Goal: Task Accomplishment & Management: Manage account settings

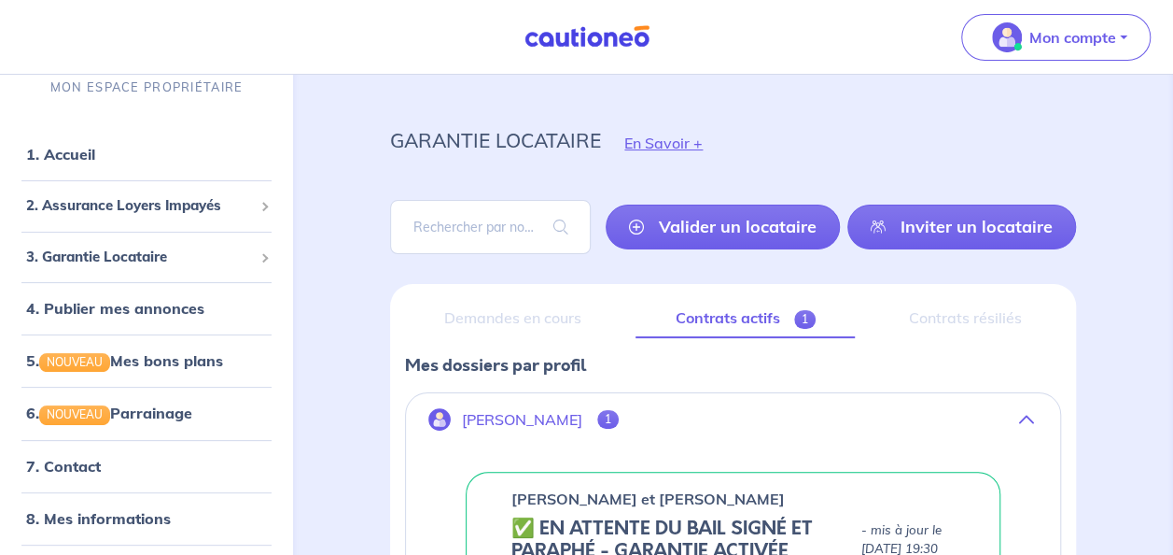
scroll to position [333, 0]
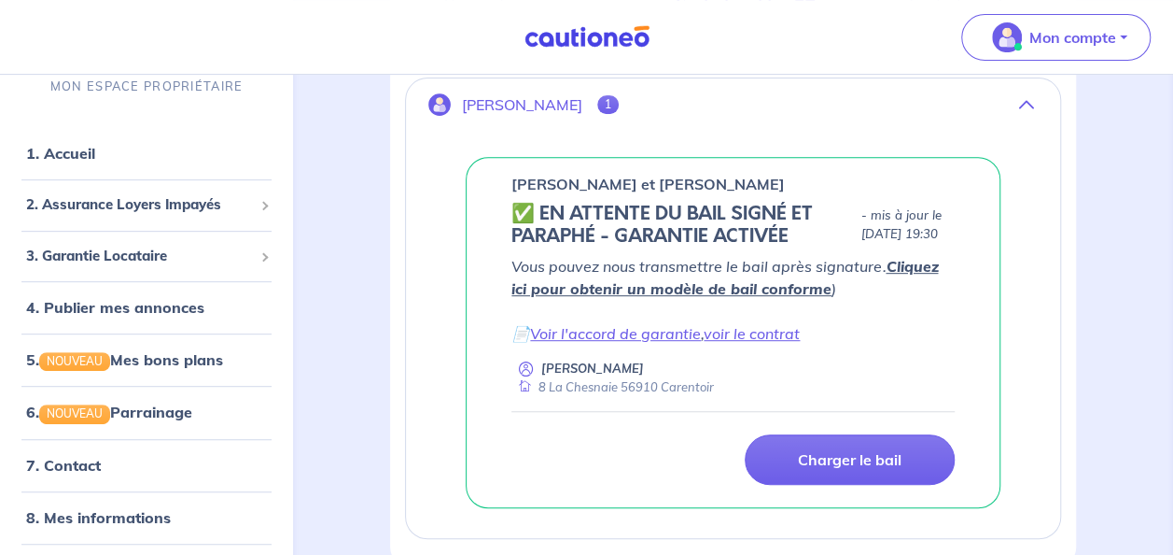
click at [681, 484] on div "Charger le bail" at bounding box center [733, 459] width 466 height 50
click at [689, 343] on link "Voir l'accord de garantie" at bounding box center [615, 333] width 171 height 19
click at [765, 343] on link "voir le contrat" at bounding box center [752, 333] width 96 height 19
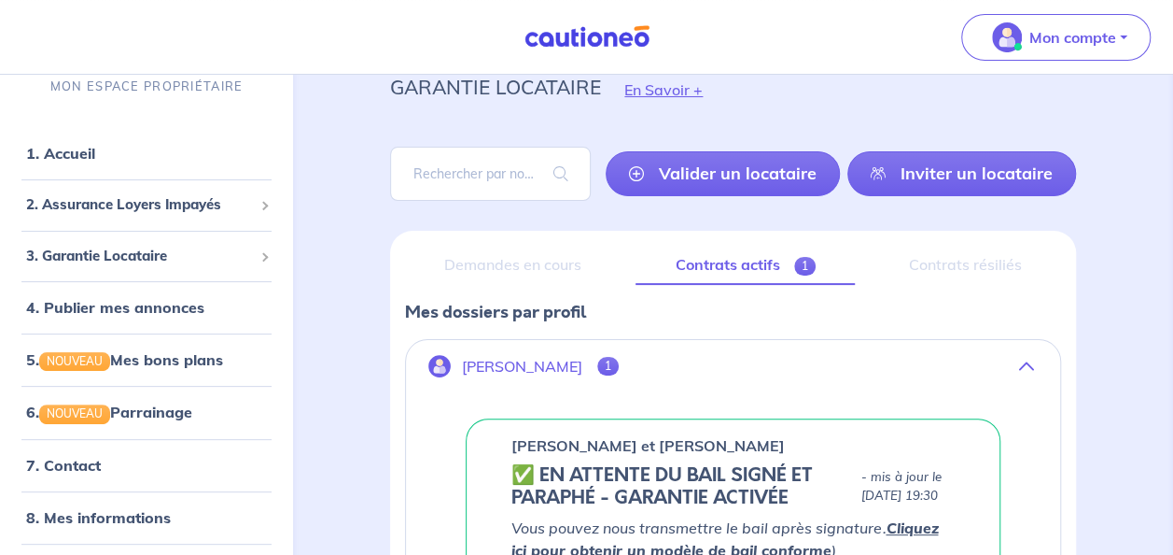
scroll to position [0, 0]
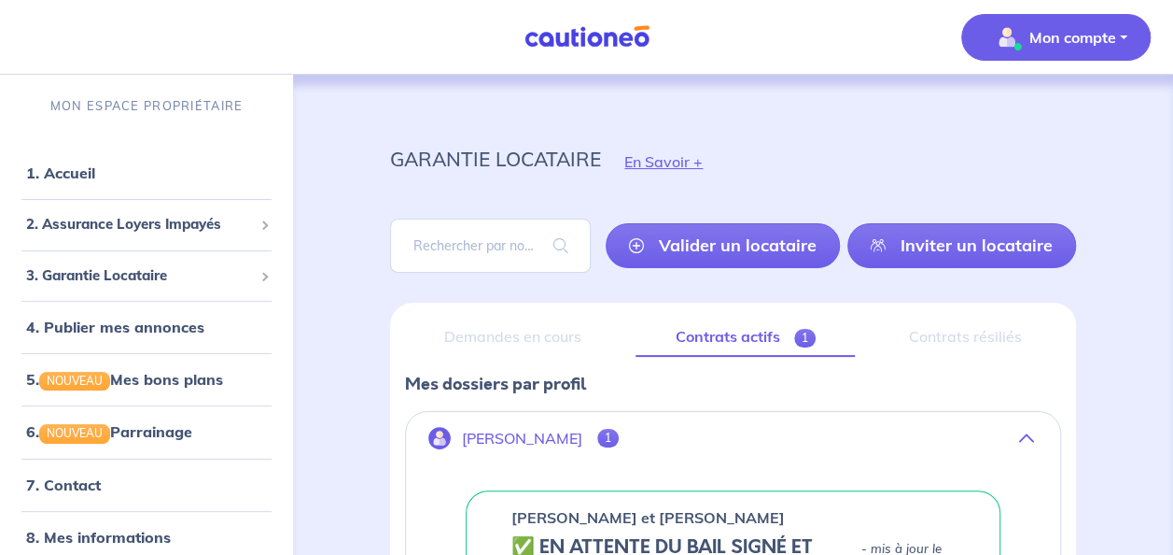
click at [1080, 45] on p "Mon compte" at bounding box center [1073, 37] width 87 height 22
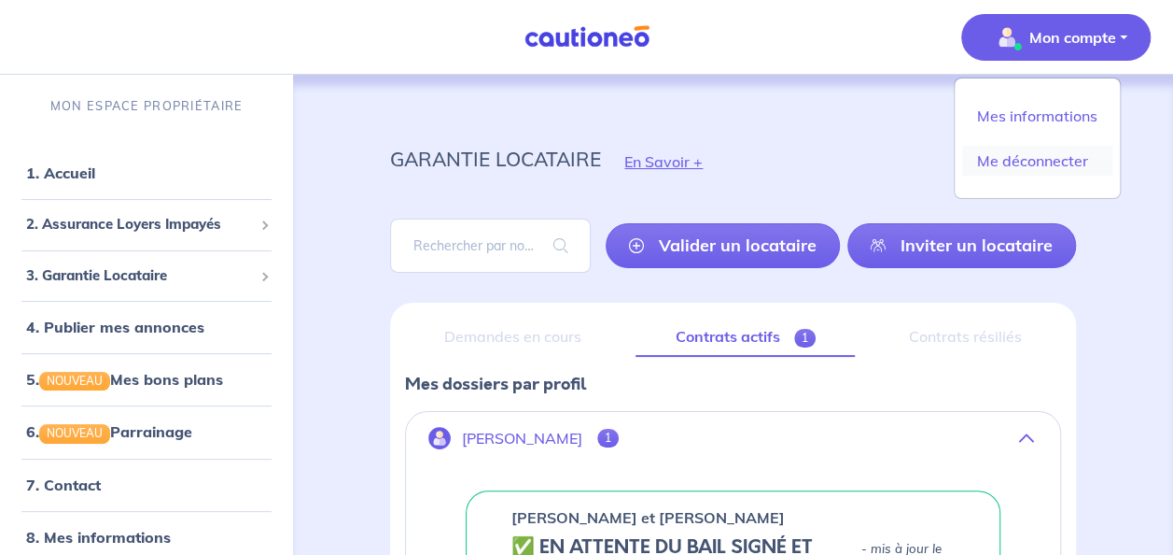
click at [1029, 161] on link "Me déconnecter" at bounding box center [1037, 161] width 150 height 30
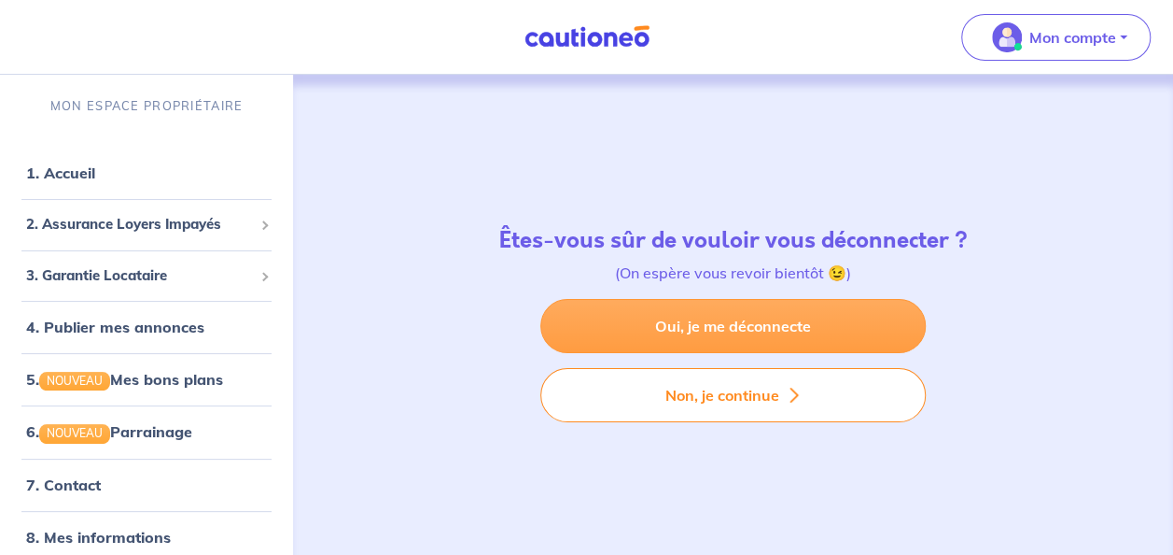
click at [751, 334] on link "Oui, je me déconnecte" at bounding box center [734, 326] width 386 height 54
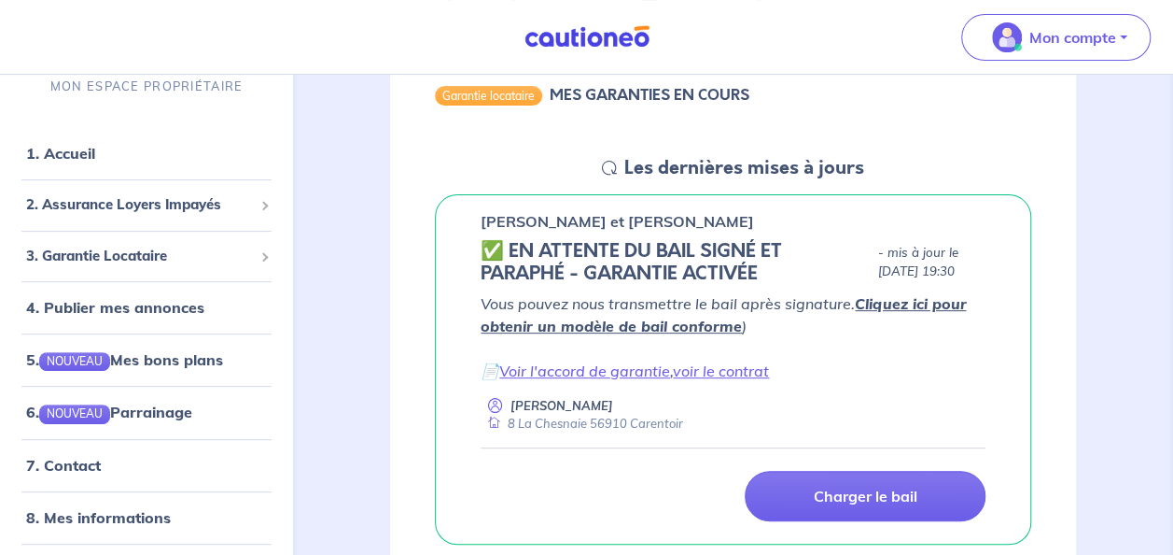
scroll to position [313, 0]
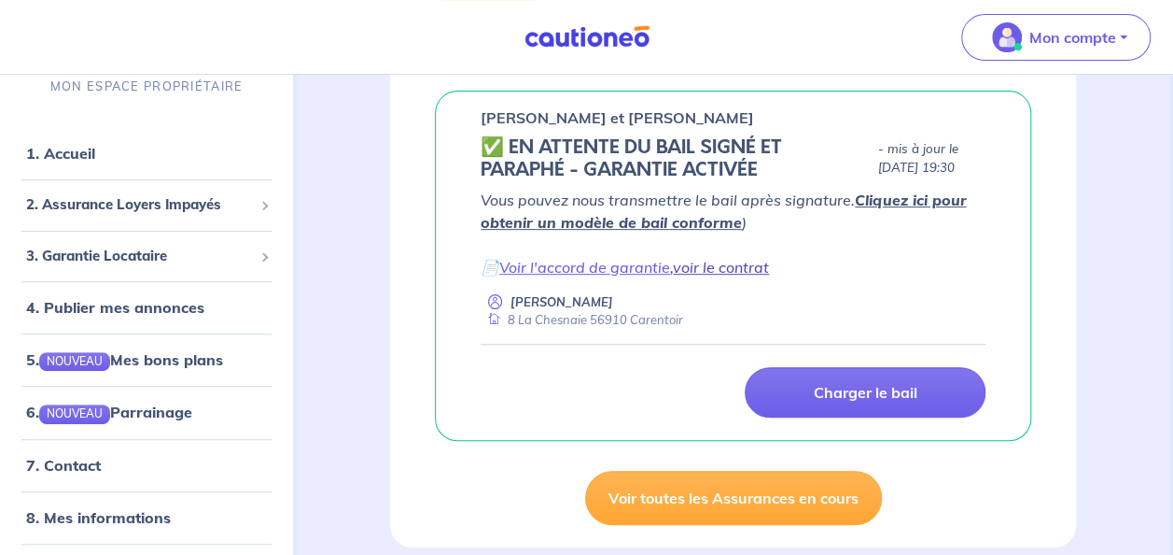
click at [703, 265] on link "voir le contrat" at bounding box center [721, 267] width 96 height 19
click at [556, 261] on link "Voir l'accord de garantie" at bounding box center [584, 267] width 171 height 19
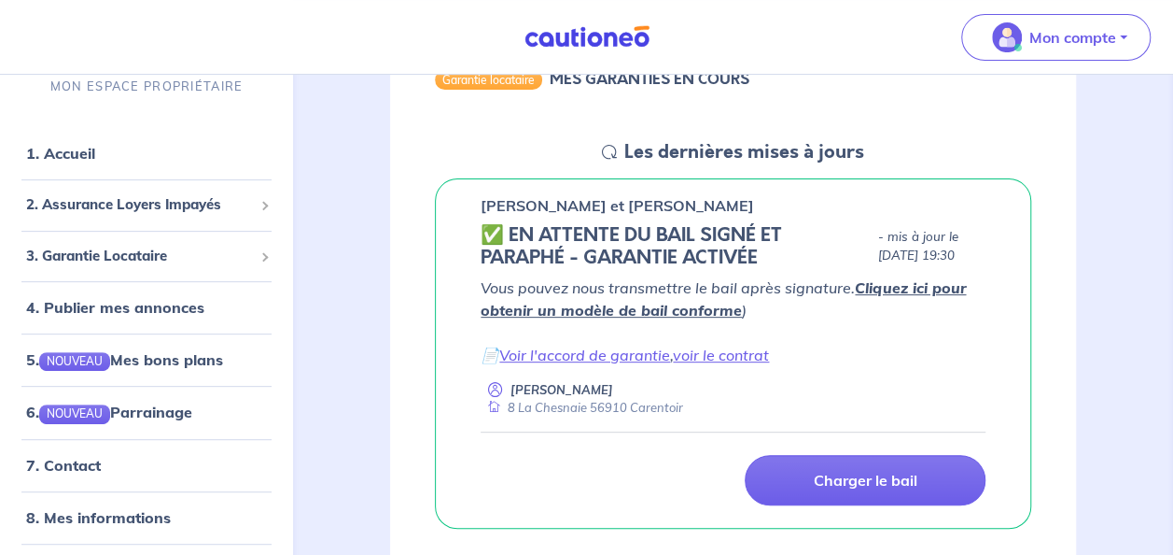
scroll to position [224, 0]
